Goal: Ask a question: Seek information or help from site administrators or community

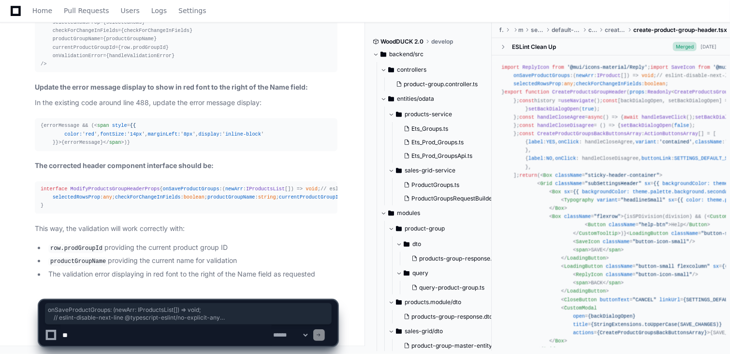
scroll to position [214, 0]
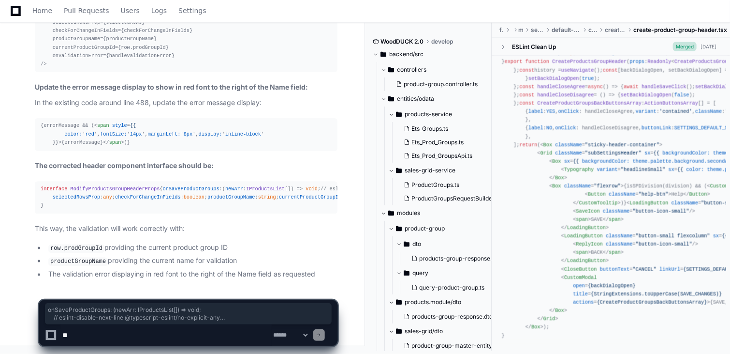
drag, startPoint x: 0, startPoint y: 0, endPoint x: 74, endPoint y: 323, distance: 330.8
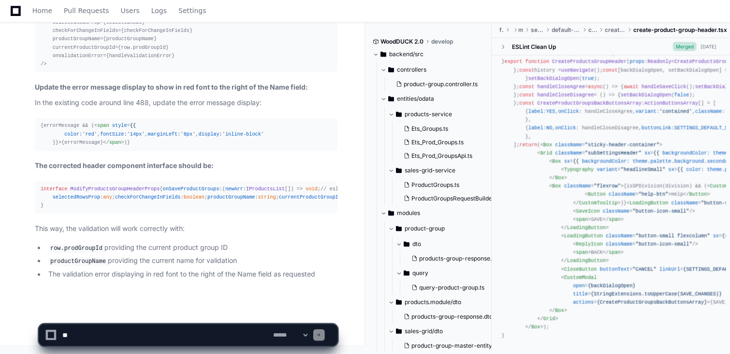
click at [74, 330] on textarea at bounding box center [165, 334] width 211 height 21
paste textarea "**********"
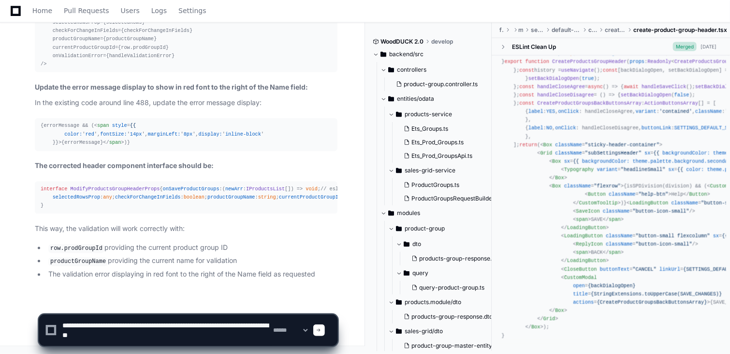
type textarea "**********"
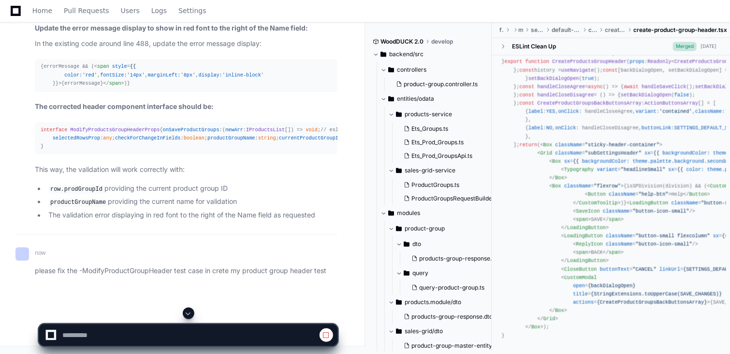
scroll to position [3721, 0]
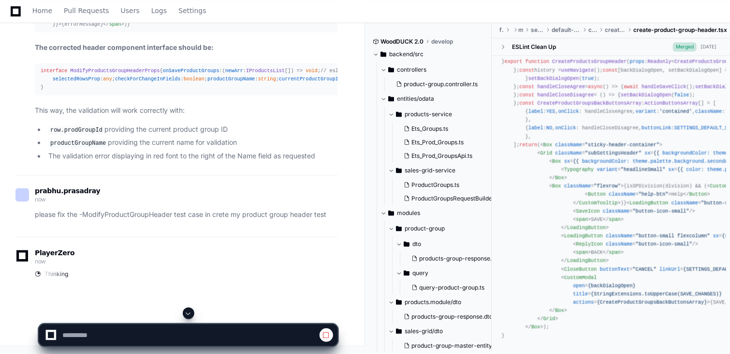
click at [274, 236] on div "prabhu.prasadray now please fix the -ModifyProductGroupHeader test case in cret…" at bounding box center [176, 206] width 322 height 62
click at [189, 309] on button at bounding box center [189, 313] width 12 height 12
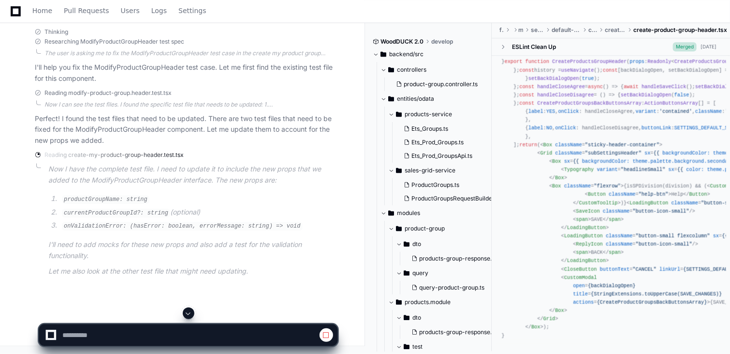
click at [141, 241] on div "PlayerZero a few seconds ago Thinking Researching ModifyProductGroupHeader test…" at bounding box center [176, 144] width 322 height 298
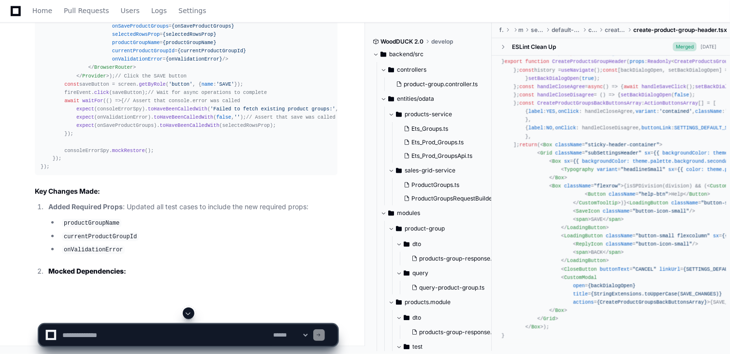
scroll to position [4099, 0]
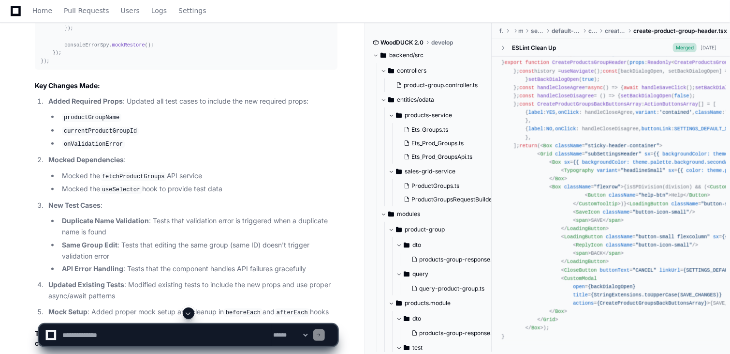
click at [189, 313] on span at bounding box center [189, 313] width 8 height 8
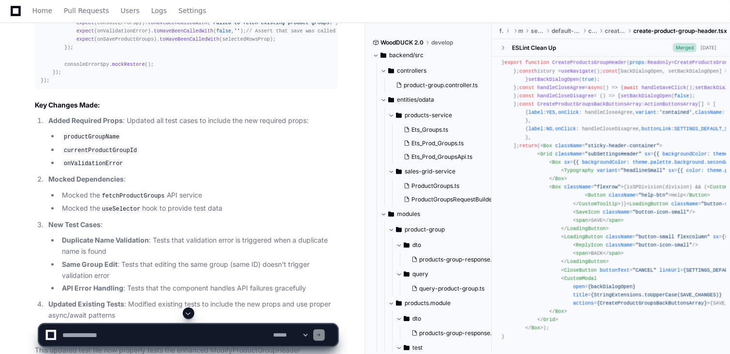
scroll to position [4053, 0]
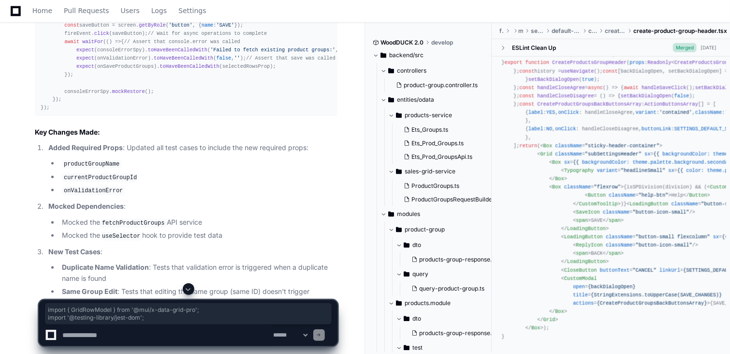
drag, startPoint x: 39, startPoint y: 257, endPoint x: 142, endPoint y: 266, distance: 103.9
drag, startPoint x: 142, startPoint y: 266, endPoint x: 234, endPoint y: 269, distance: 91.4
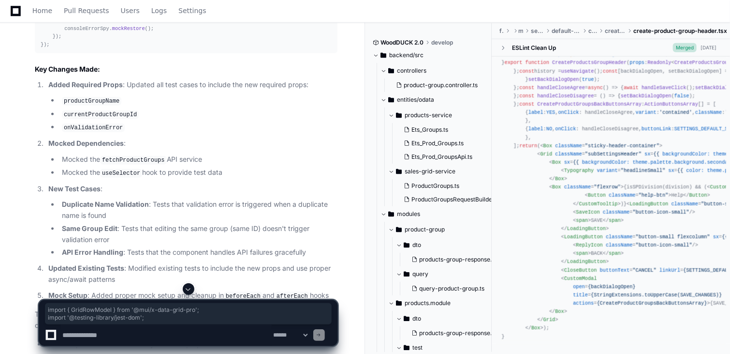
scroll to position [4227, 0]
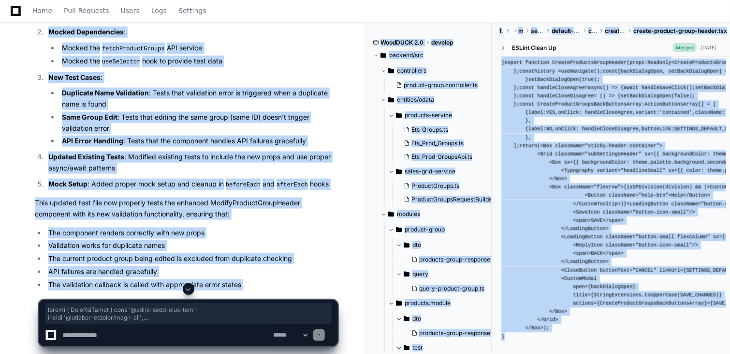
drag, startPoint x: 40, startPoint y: 84, endPoint x: 129, endPoint y: 290, distance: 223.8
click at [129, 290] on div at bounding box center [188, 289] width 299 height 12
click at [192, 287] on span at bounding box center [189, 289] width 8 height 8
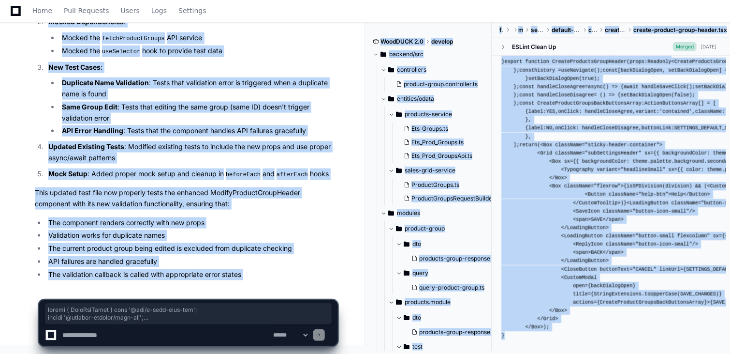
scroll to position [6774, 0]
click at [221, 168] on p "Mock Setup : Added proper mock setup and cleanup in beforeEach and afterEach ho…" at bounding box center [192, 174] width 289 height 12
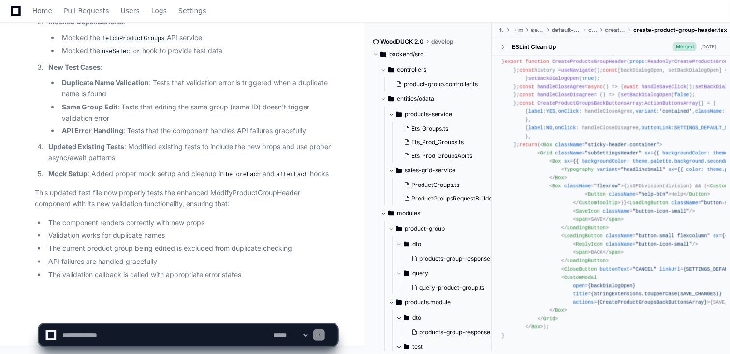
click at [265, 153] on p "Updated Existing Tests : Modified existing tests to include the new props and u…" at bounding box center [192, 152] width 289 height 22
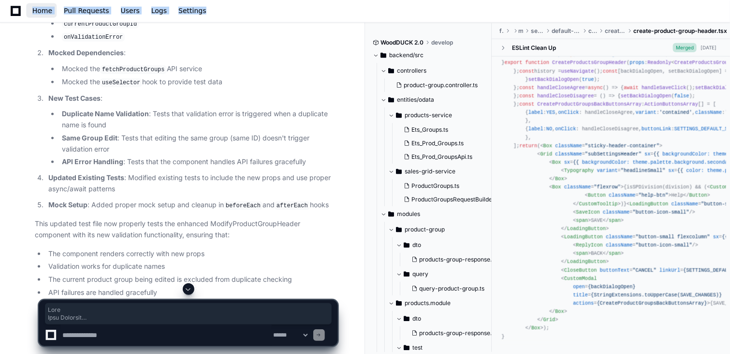
scroll to position [4198, 0]
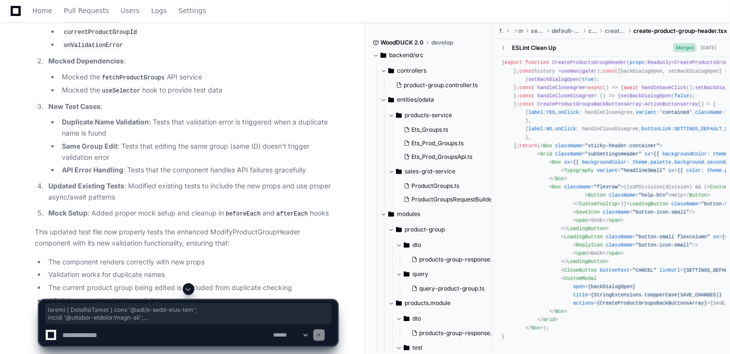
drag, startPoint x: 57, startPoint y: 237, endPoint x: 40, endPoint y: 113, distance: 125.4
copy div "import { GridRowModel } from '@mui/x-data-grid-pro' ; import '@testing-library/…"
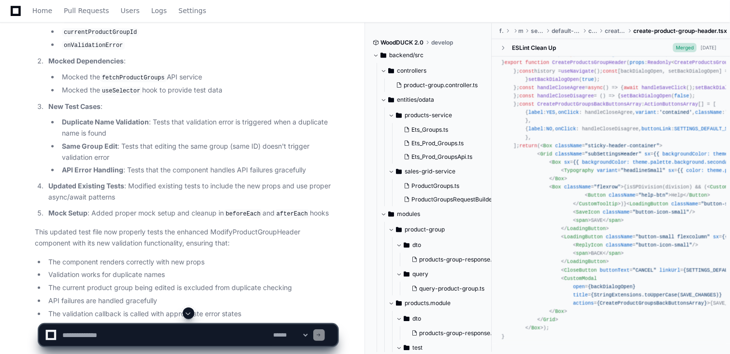
click at [113, 333] on textarea at bounding box center [165, 334] width 211 height 21
paste textarea "**********"
type textarea "**********"
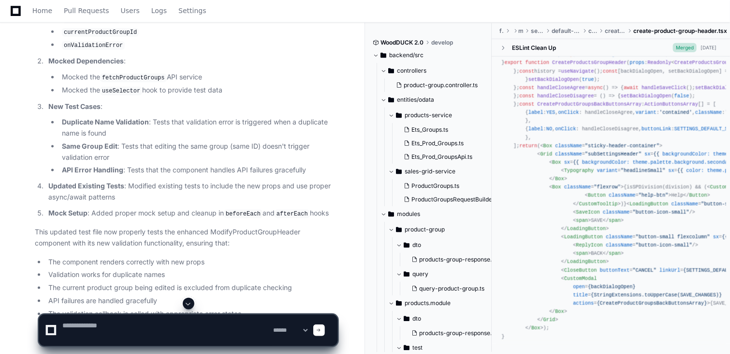
scroll to position [0, 0]
